Goal: Information Seeking & Learning: Find contact information

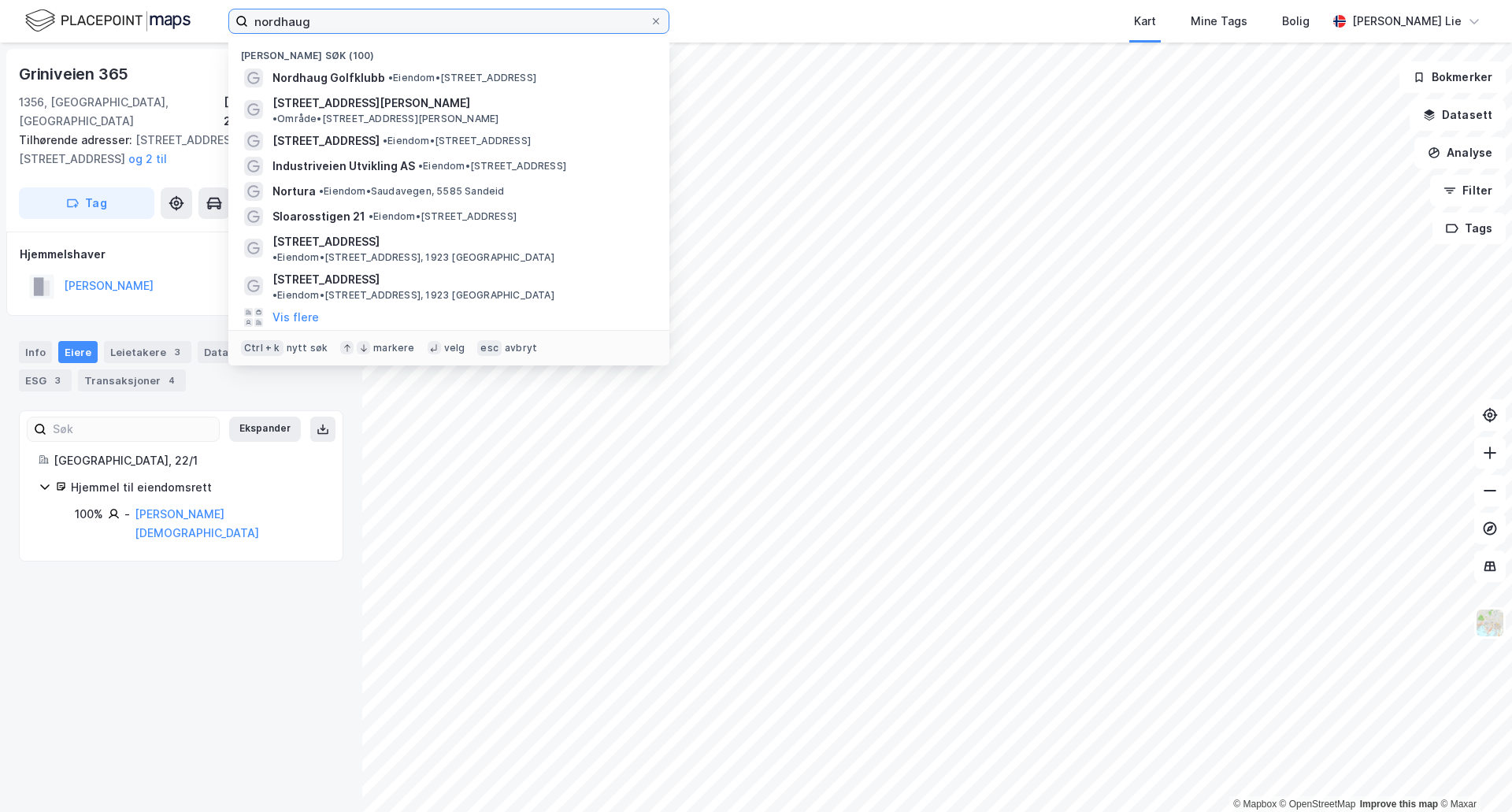
click at [409, 26] on input "nordhaug" at bounding box center [448, 21] width 401 height 24
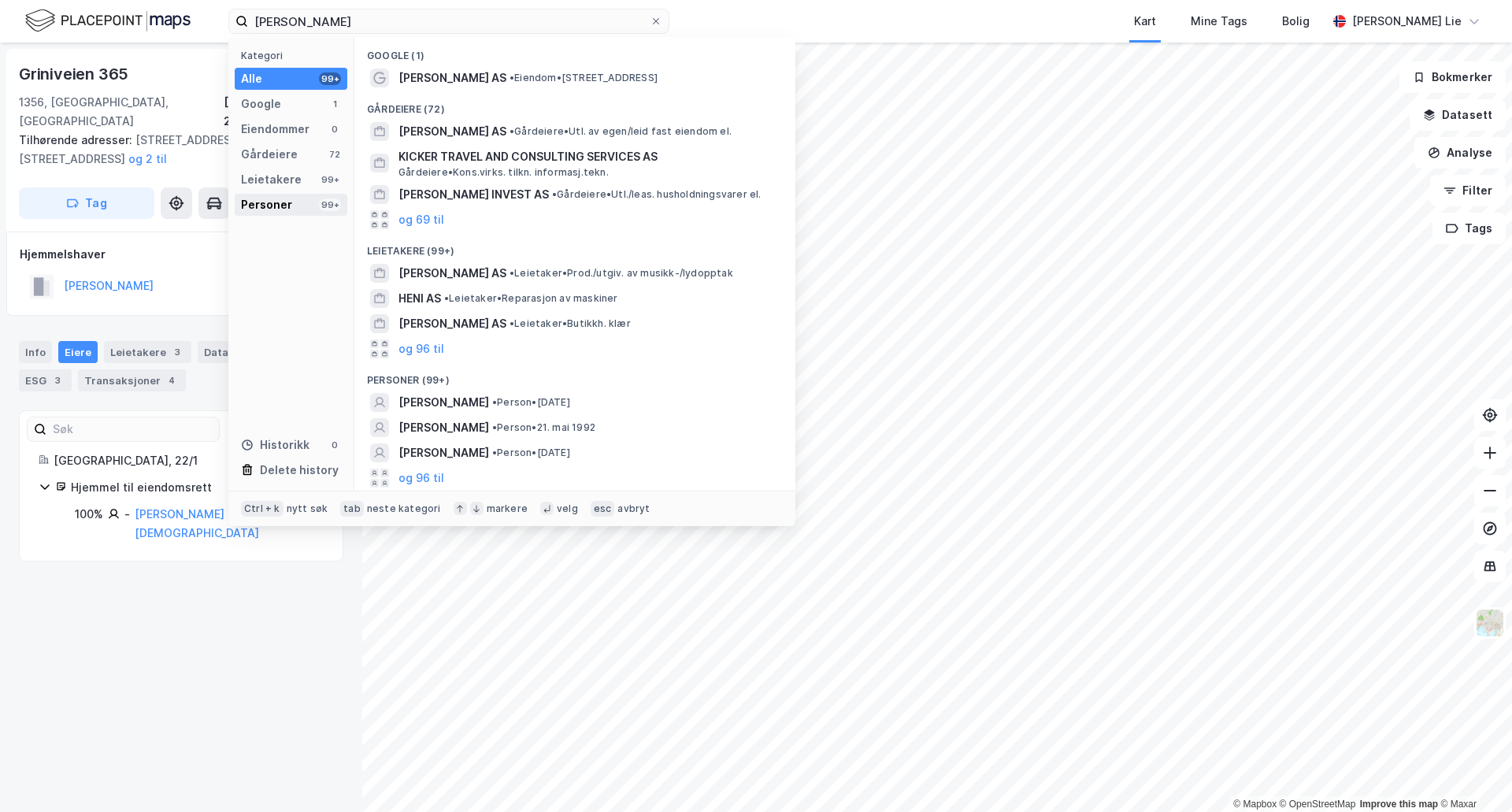
click at [276, 208] on div "Personer" at bounding box center [266, 205] width 51 height 19
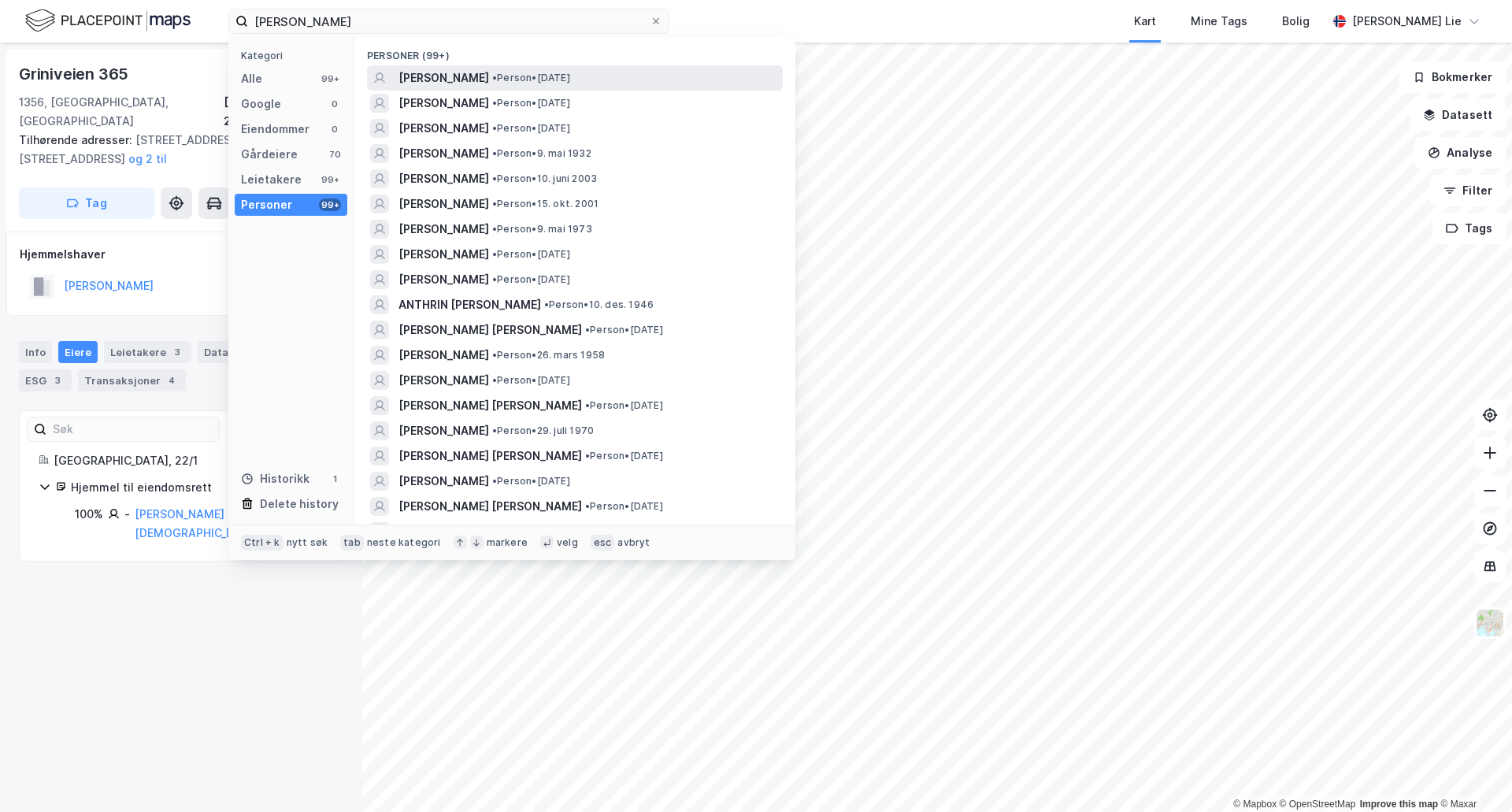
click at [471, 85] on span "[PERSON_NAME]" at bounding box center [443, 78] width 91 height 19
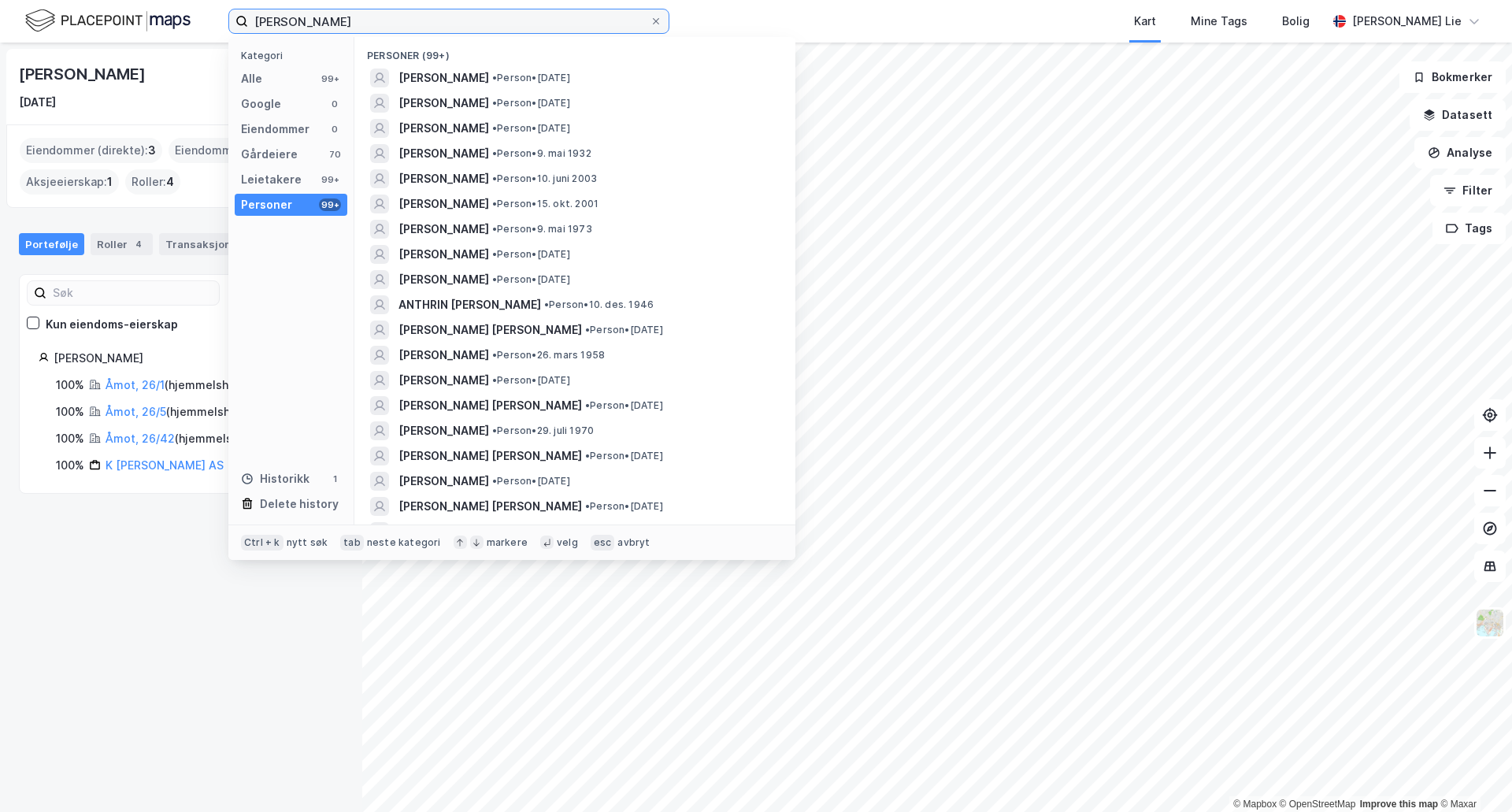
click at [369, 30] on input "[PERSON_NAME]" at bounding box center [448, 21] width 401 height 24
paste input "[PERSON_NAME]"
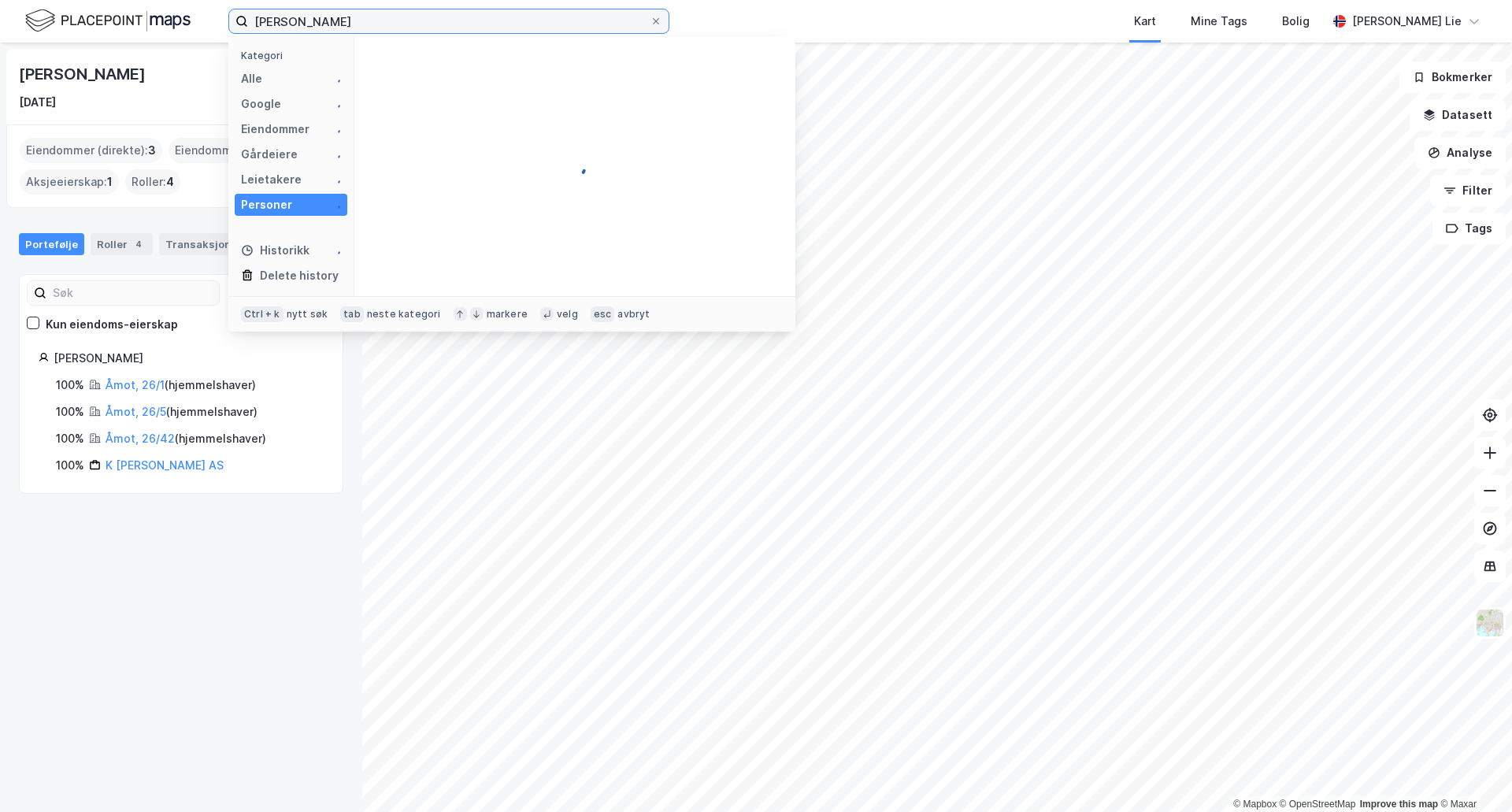
type input "[PERSON_NAME]"
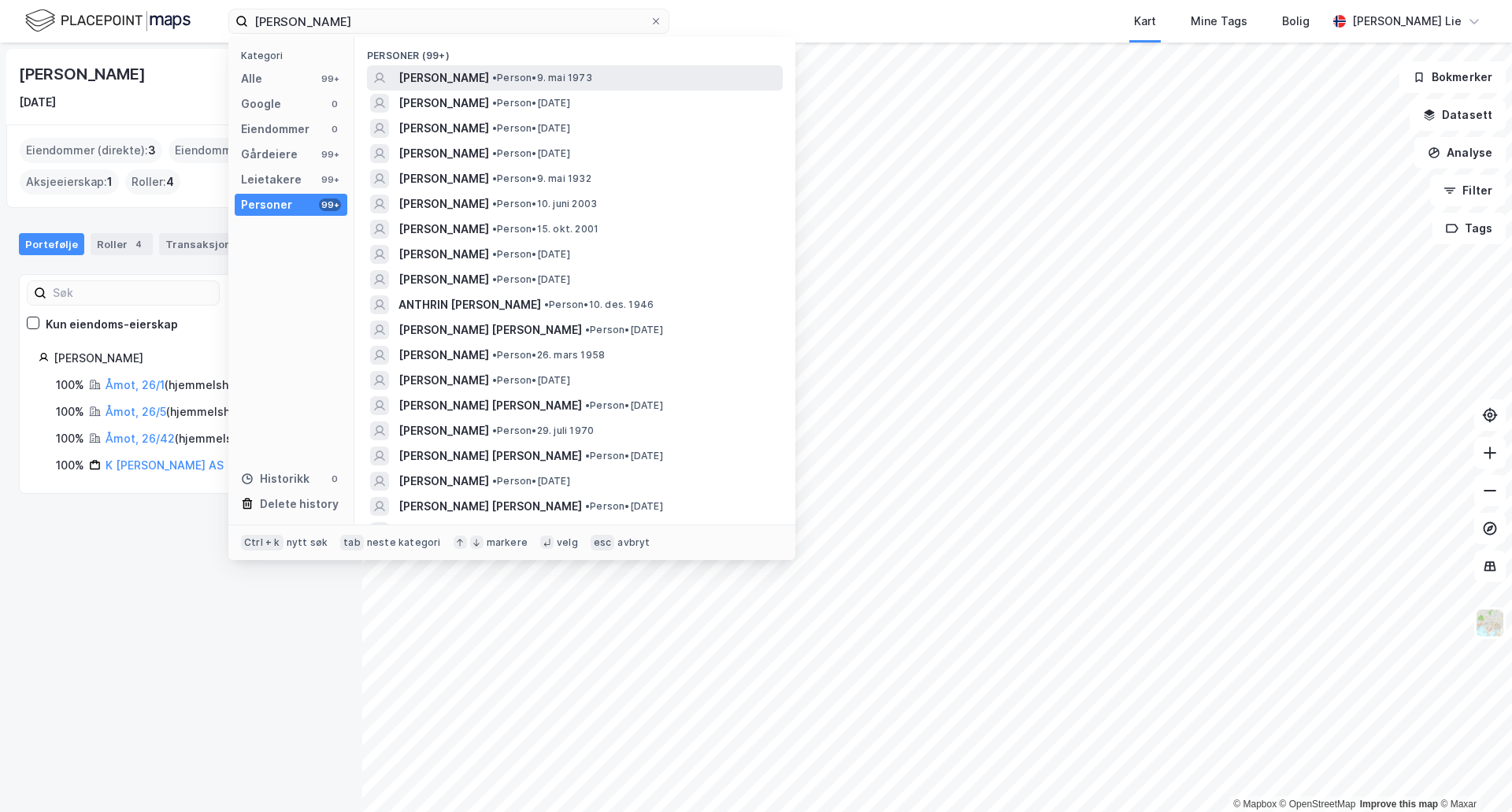
click at [416, 85] on span "[PERSON_NAME]" at bounding box center [443, 78] width 91 height 19
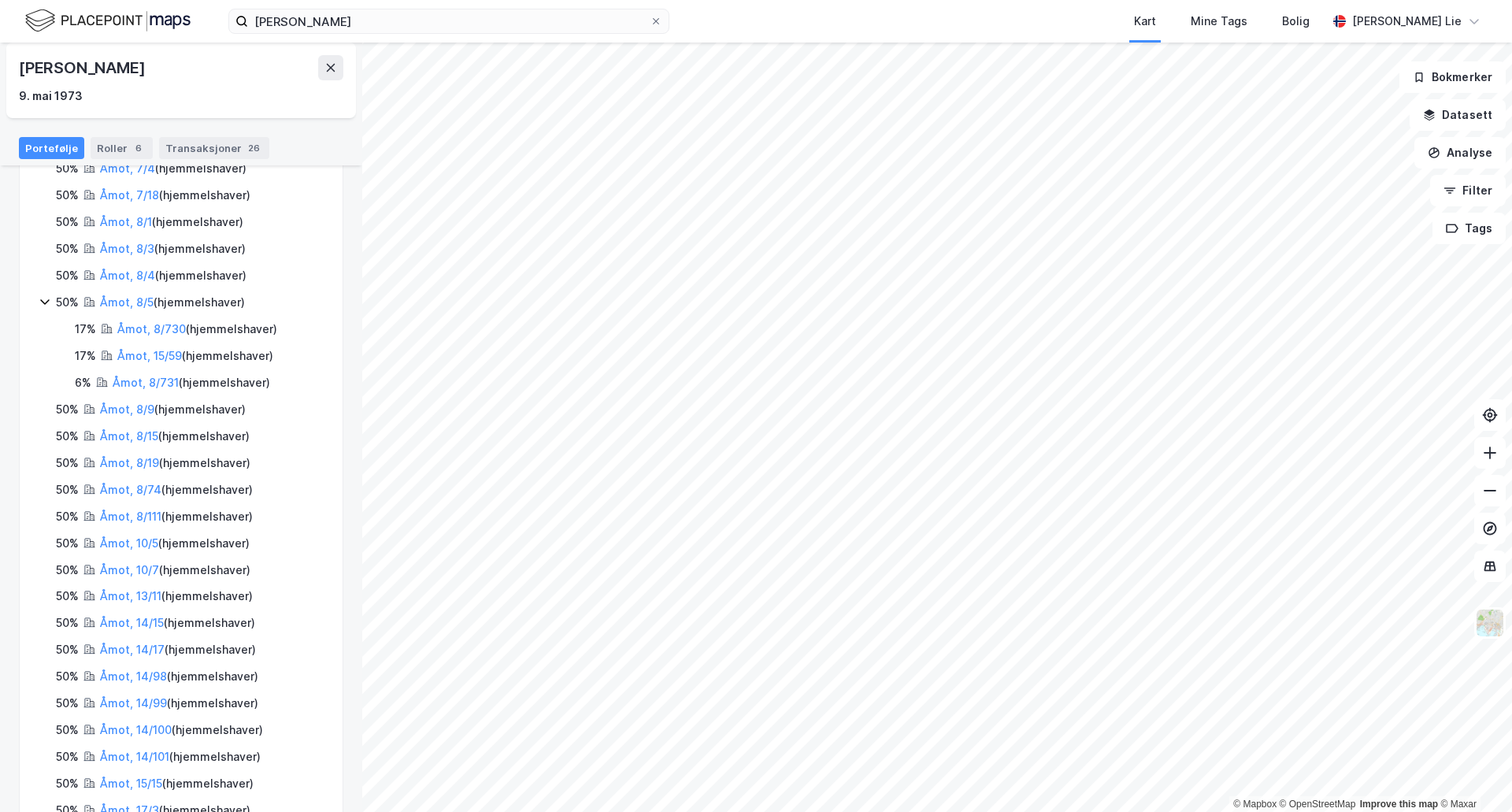
scroll to position [165, 0]
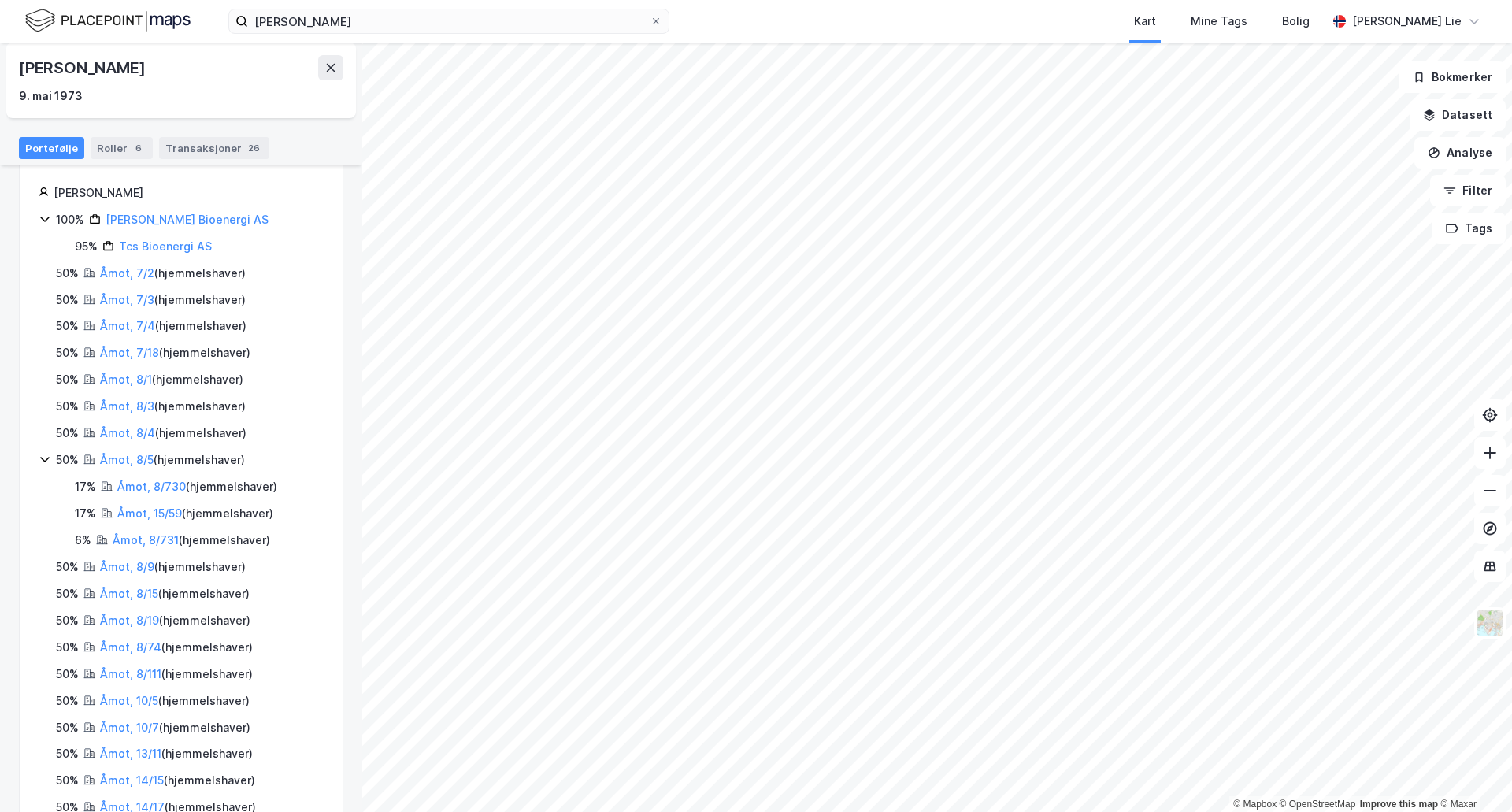
click at [355, 270] on div "© Mapbox © OpenStreetMap Improve this map © [STREET_ADDRESS][PERSON_NAME]. mai …" at bounding box center [756, 427] width 1512 height 770
click at [728, 812] on html "[PERSON_NAME] Kart Mine Tags [PERSON_NAME] Lie © Mapbox © OpenStreetMap Improve…" at bounding box center [756, 406] width 1512 height 812
click at [809, 812] on html "[PERSON_NAME] Kart Mine Tags [PERSON_NAME] Lie © Mapbox © OpenStreetMap Improve…" at bounding box center [756, 406] width 1512 height 812
click at [878, 812] on html "[PERSON_NAME] Kart Mine Tags [PERSON_NAME] Lie © Mapbox © OpenStreetMap Improve…" at bounding box center [756, 406] width 1512 height 812
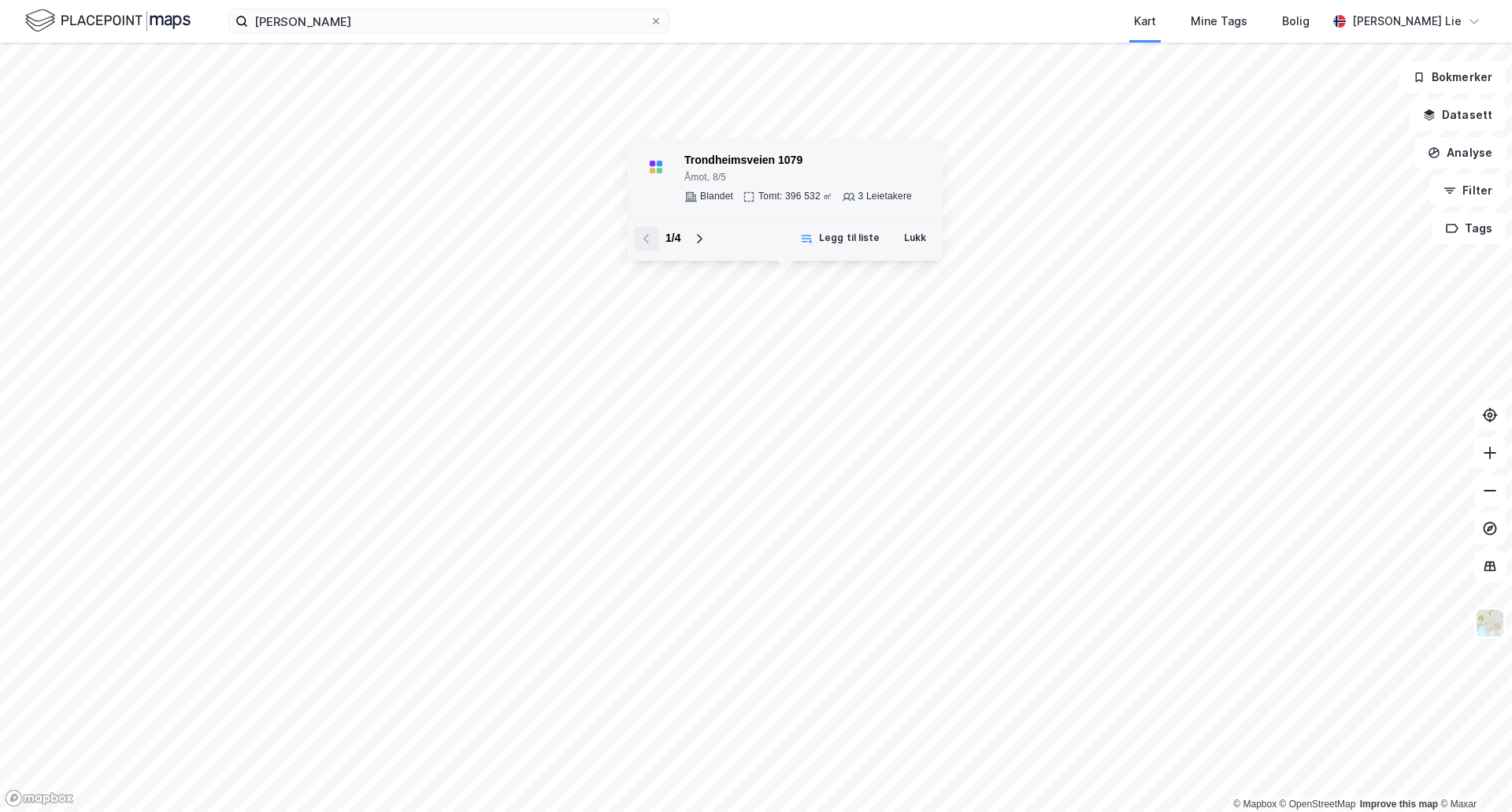
click at [721, 158] on div "Trondheimsveien 1079" at bounding box center [798, 161] width 228 height 19
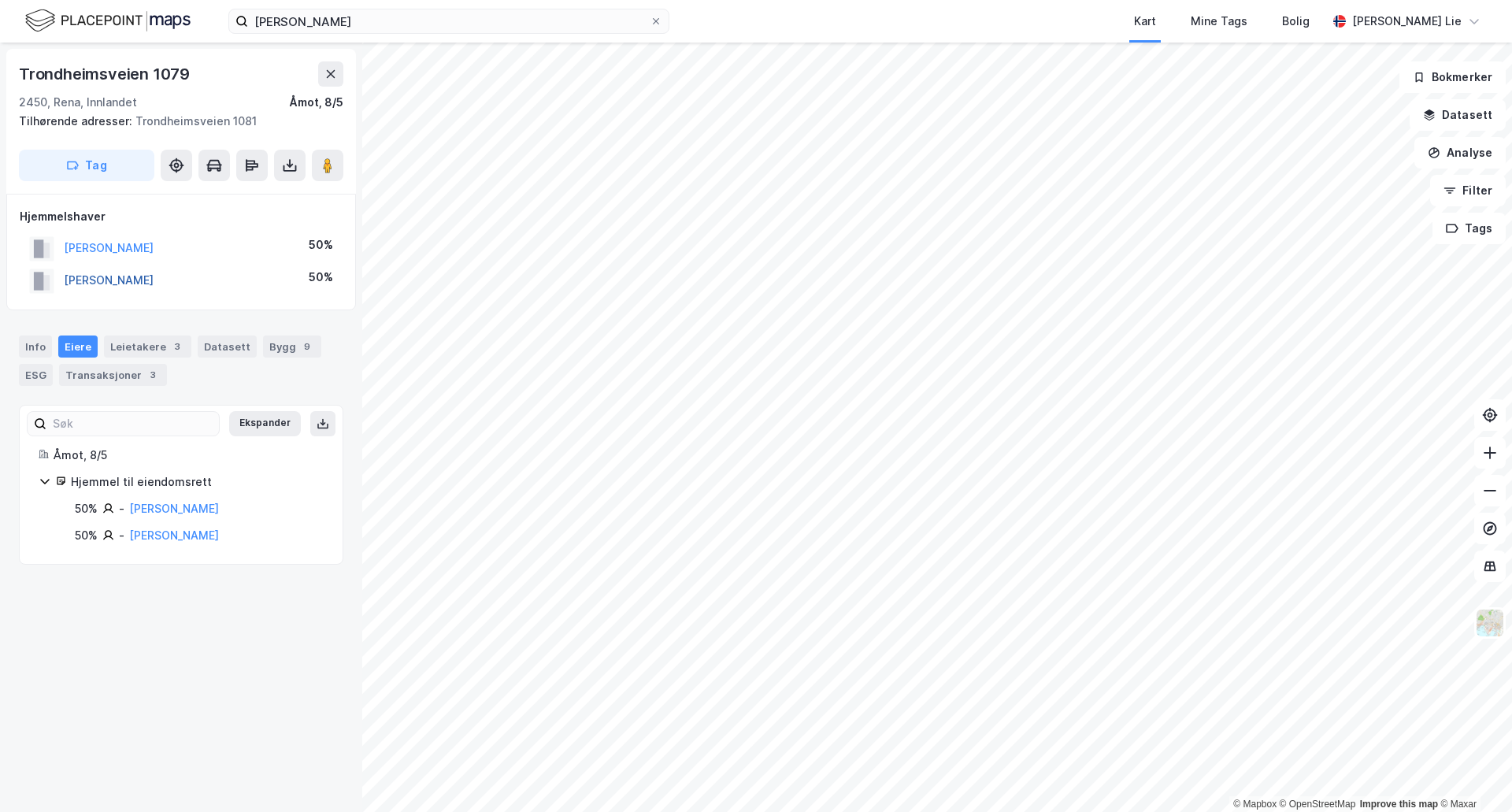
click at [0, 0] on button "[PERSON_NAME]" at bounding box center [0, 0] width 0 height 0
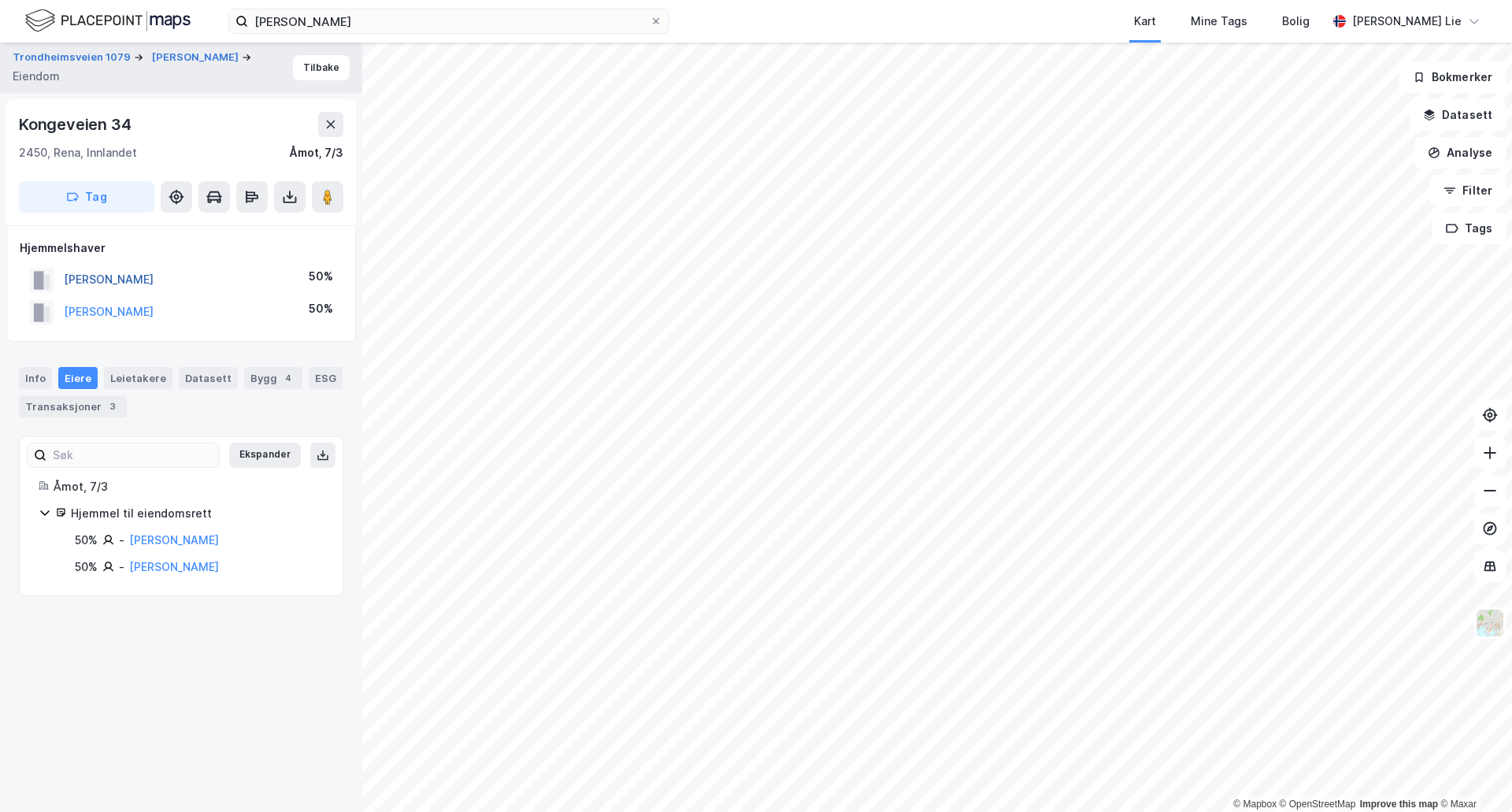
click at [0, 0] on button "[PERSON_NAME]" at bounding box center [0, 0] width 0 height 0
